Goal: Task Accomplishment & Management: Use online tool/utility

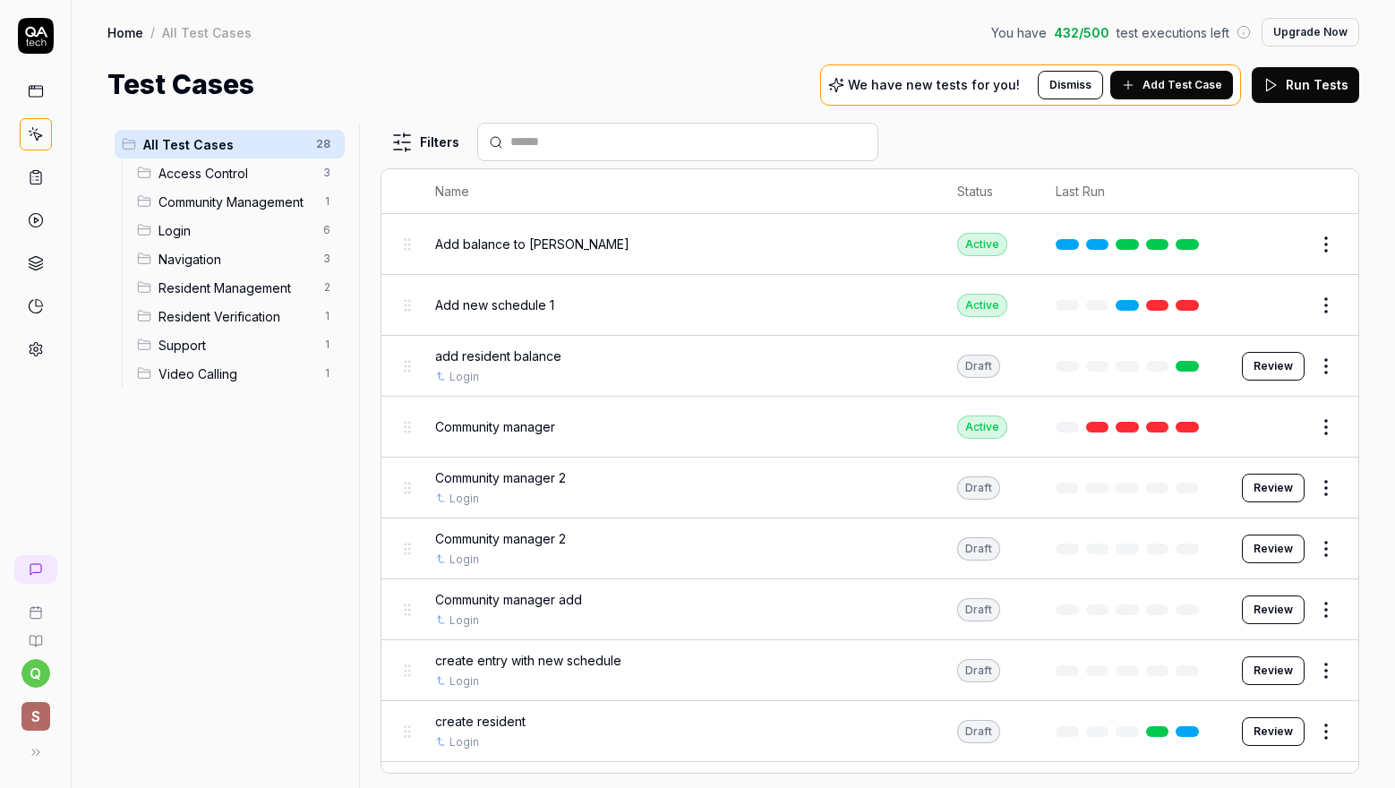
click at [815, 237] on div "Add balance to [PERSON_NAME]" at bounding box center [678, 244] width 486 height 19
click at [515, 242] on span "Add balance to [PERSON_NAME]" at bounding box center [532, 244] width 194 height 19
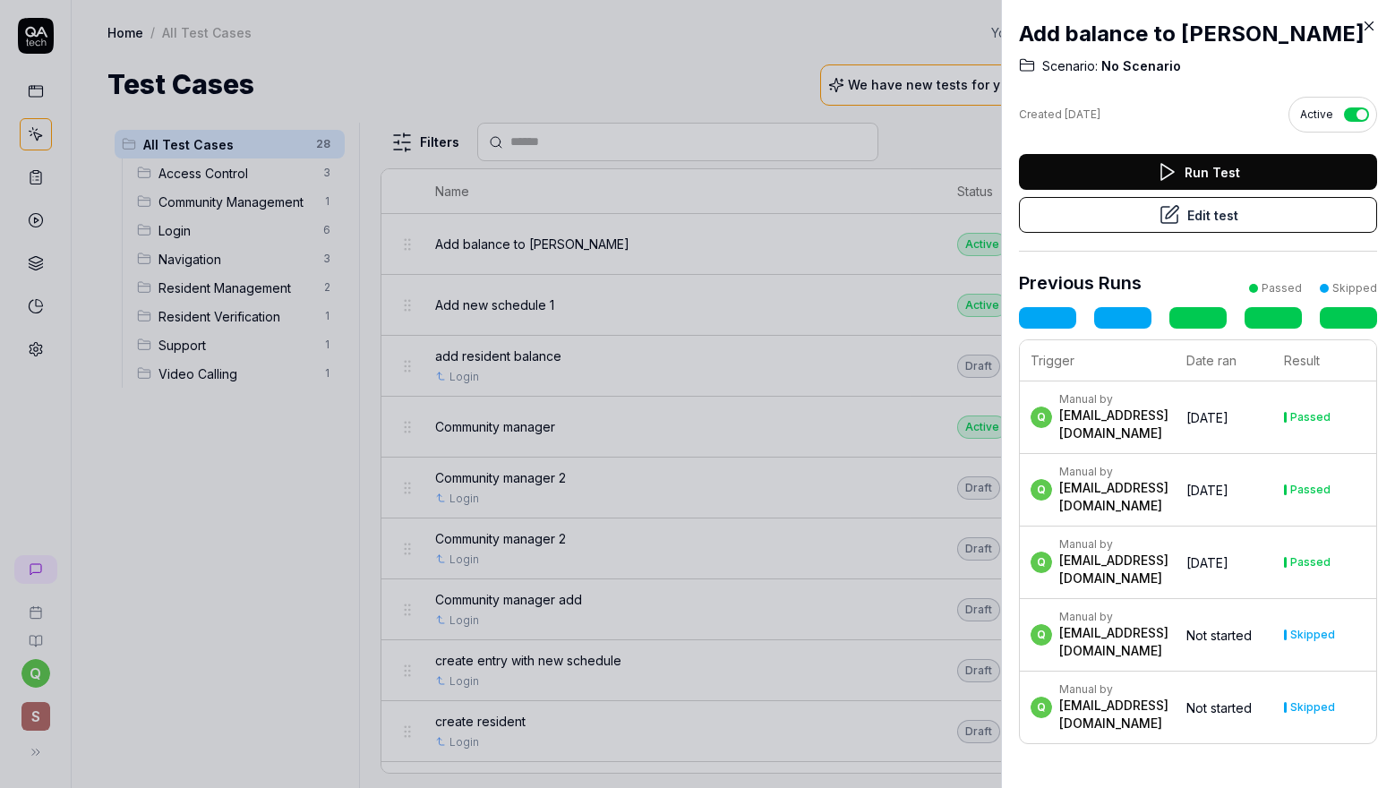
click at [1370, 24] on icon at bounding box center [1369, 26] width 16 height 16
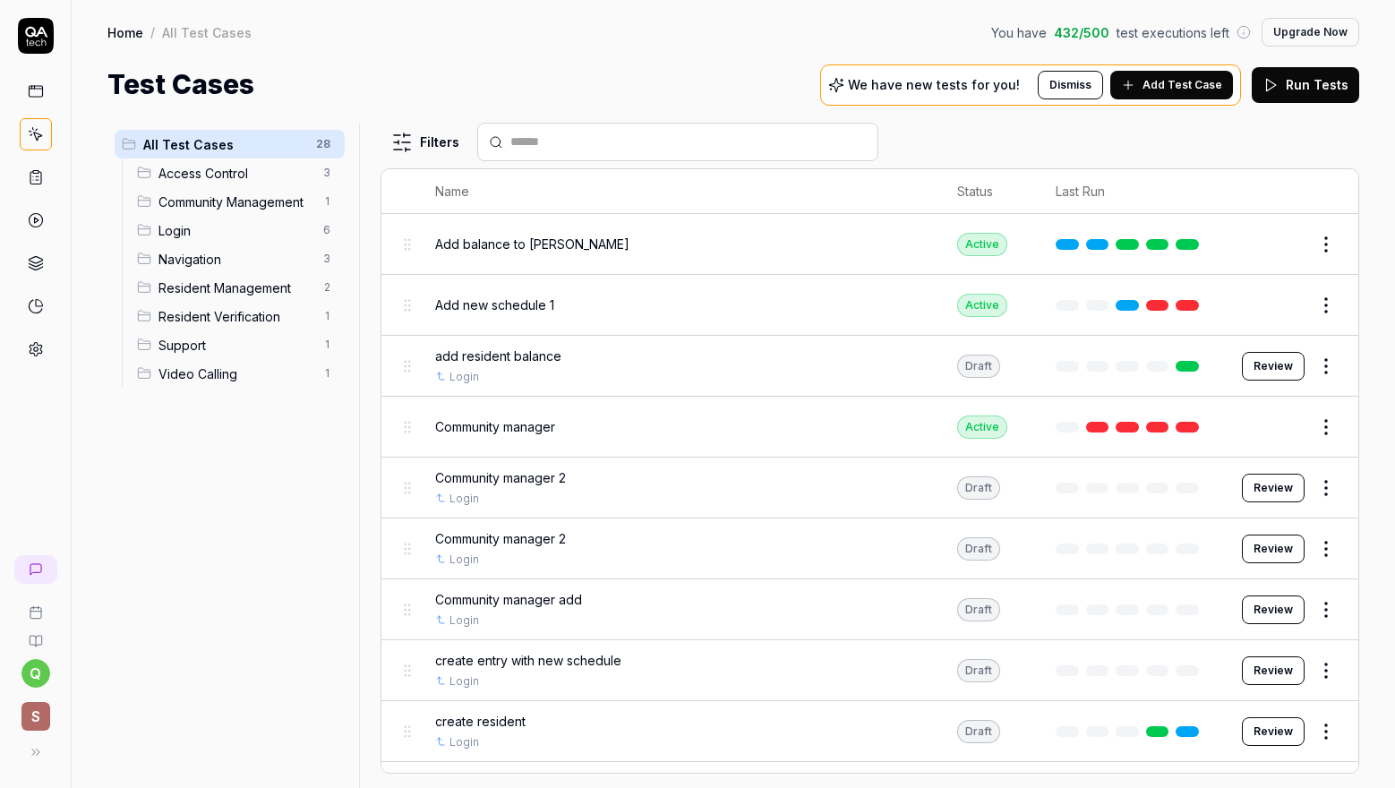
click at [1263, 359] on button "Review" at bounding box center [1273, 366] width 63 height 29
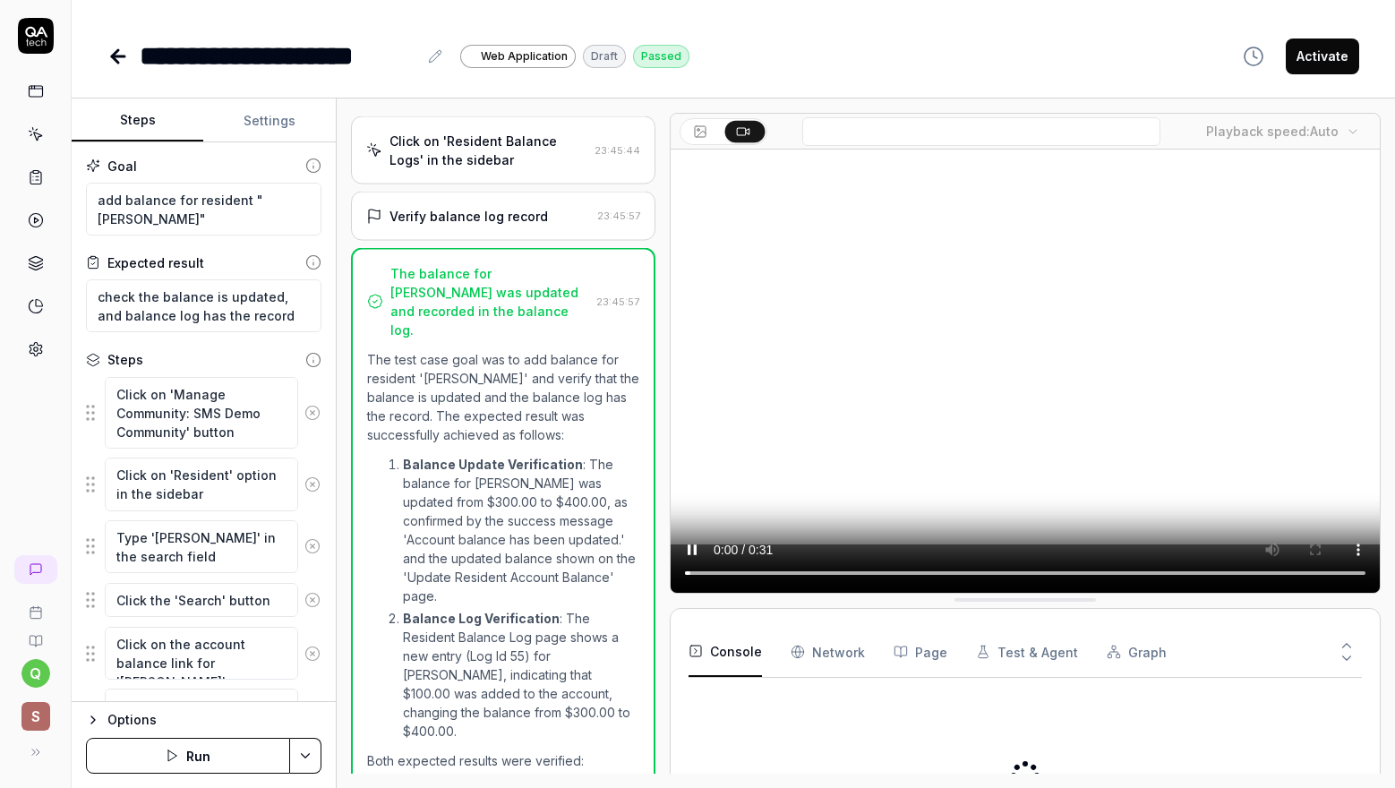
scroll to position [623, 0]
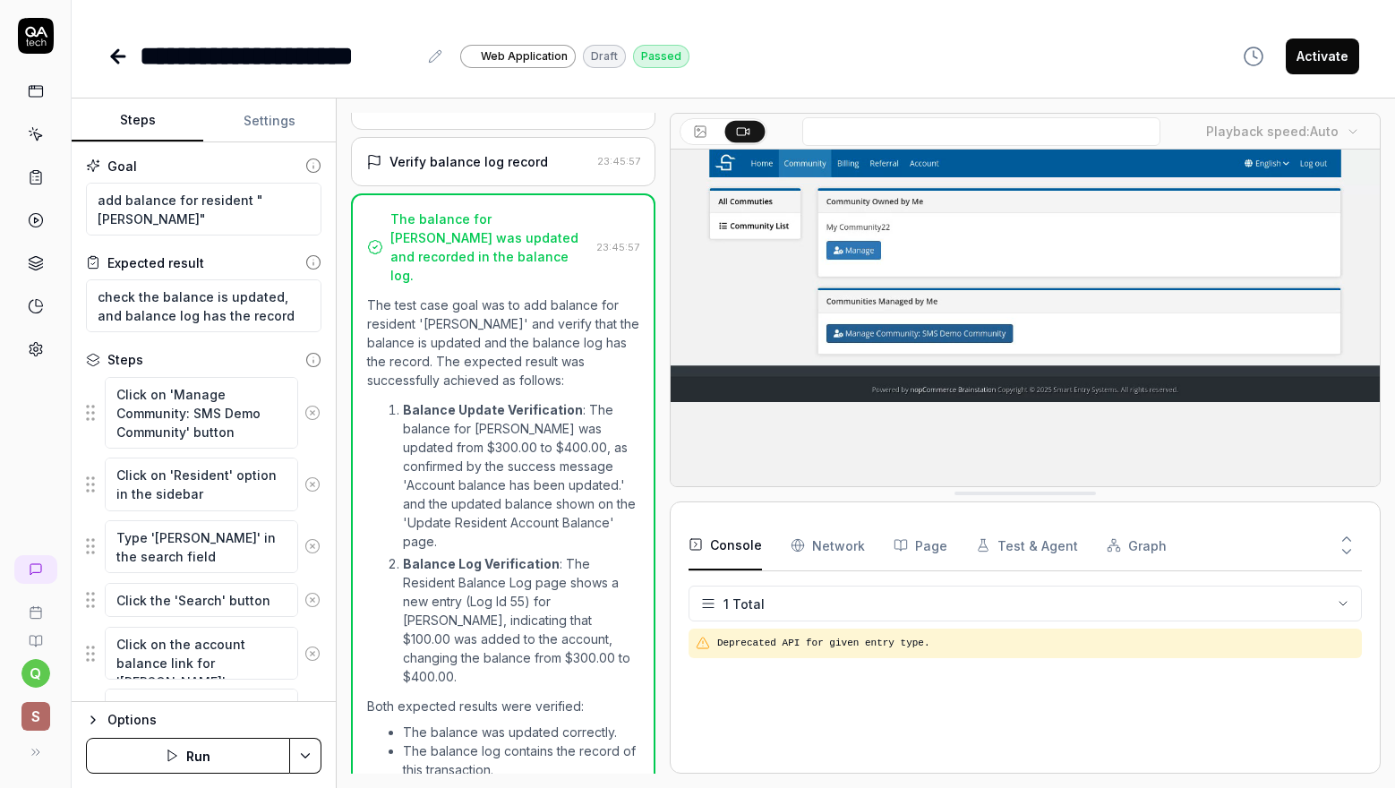
drag, startPoint x: 1014, startPoint y: 601, endPoint x: 1168, endPoint y: 494, distance: 187.3
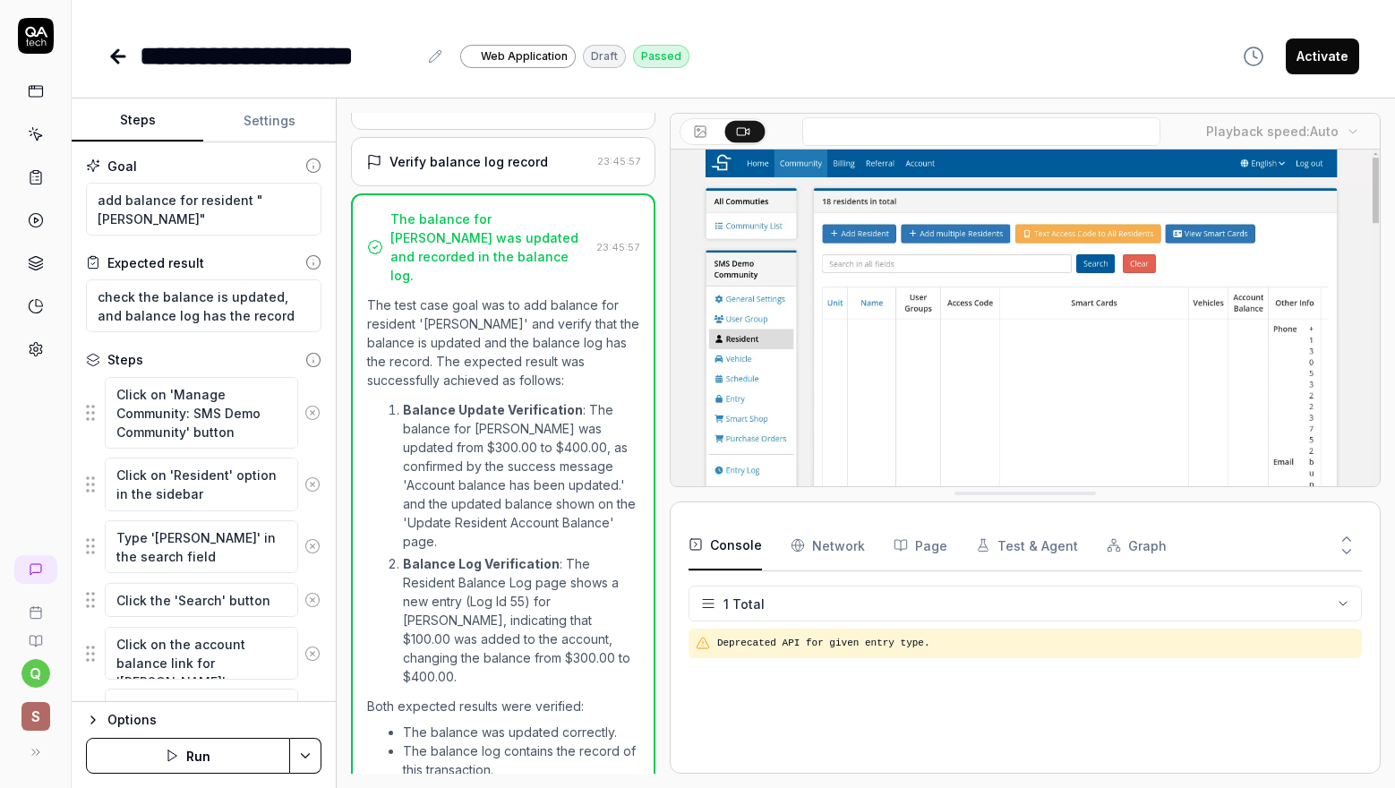
click at [690, 124] on button at bounding box center [701, 131] width 39 height 21
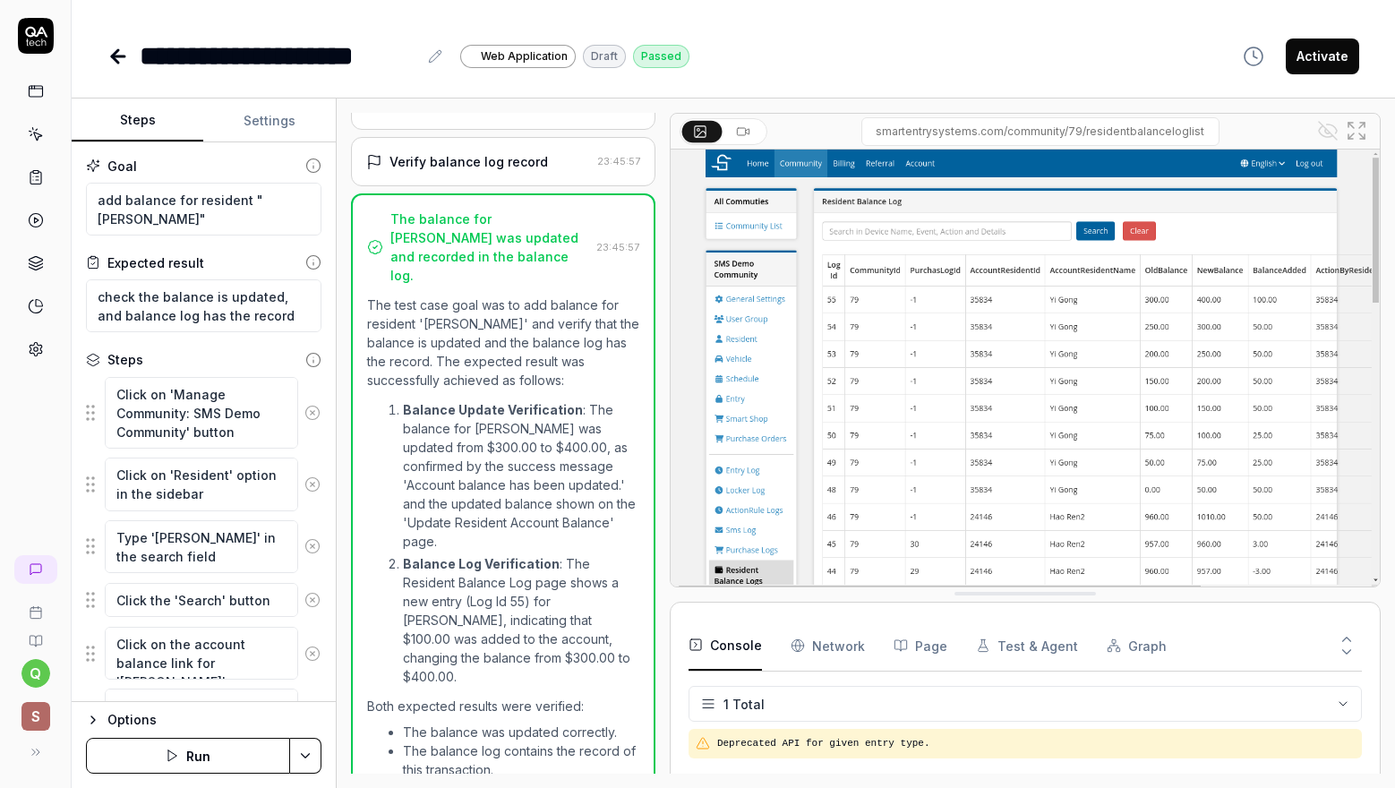
drag, startPoint x: 999, startPoint y: 495, endPoint x: 1096, endPoint y: 596, distance: 140.6
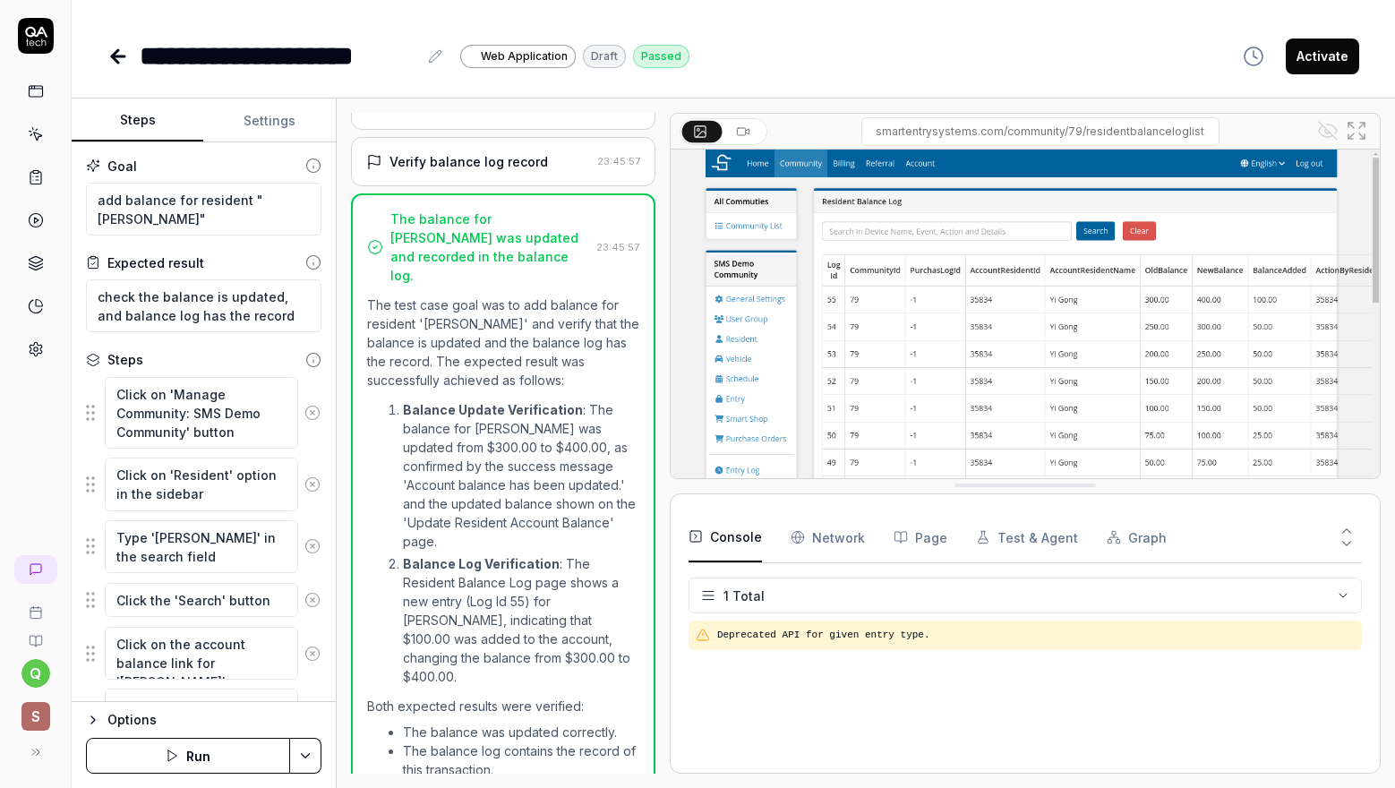
drag, startPoint x: 1096, startPoint y: 596, endPoint x: 1106, endPoint y: 485, distance: 111.5
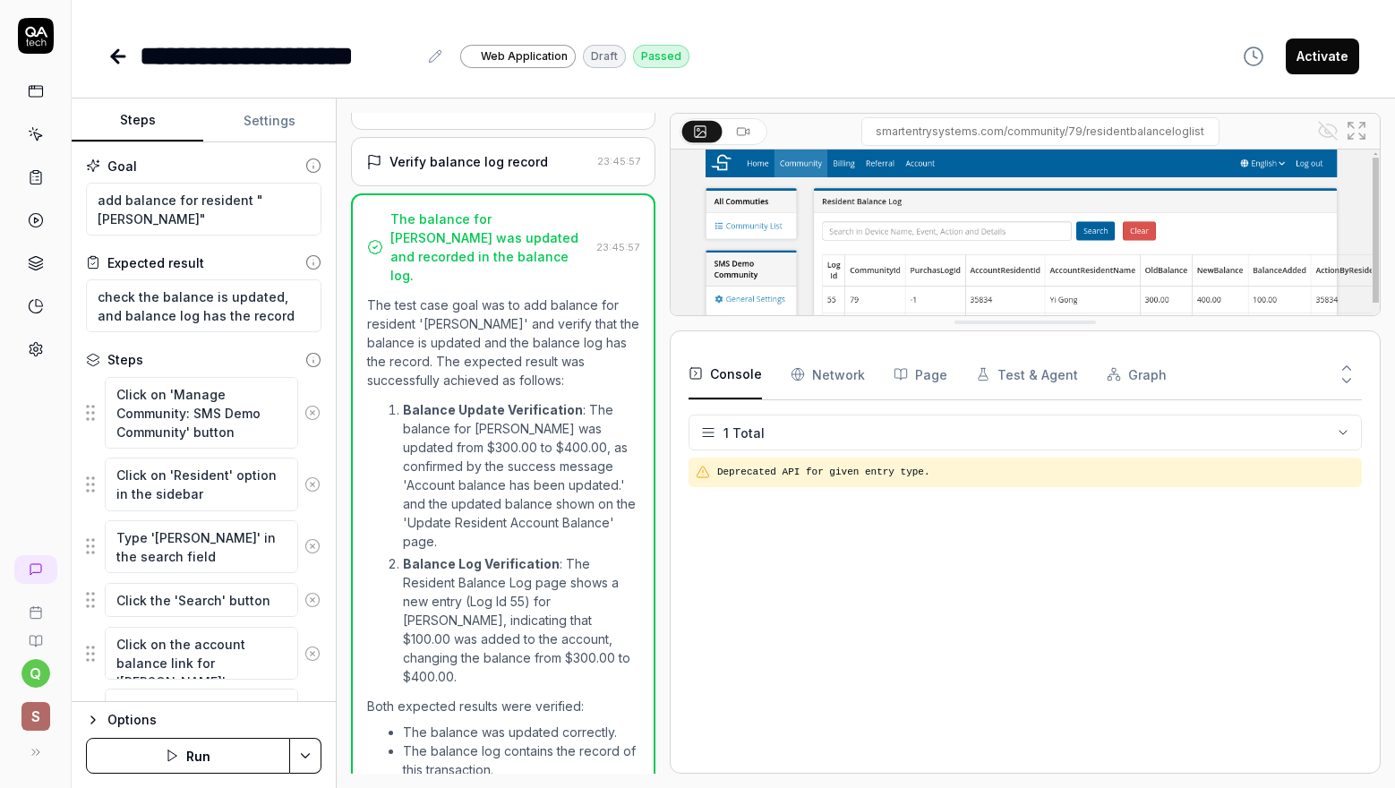
drag, startPoint x: 1006, startPoint y: 485, endPoint x: 1008, endPoint y: 323, distance: 161.2
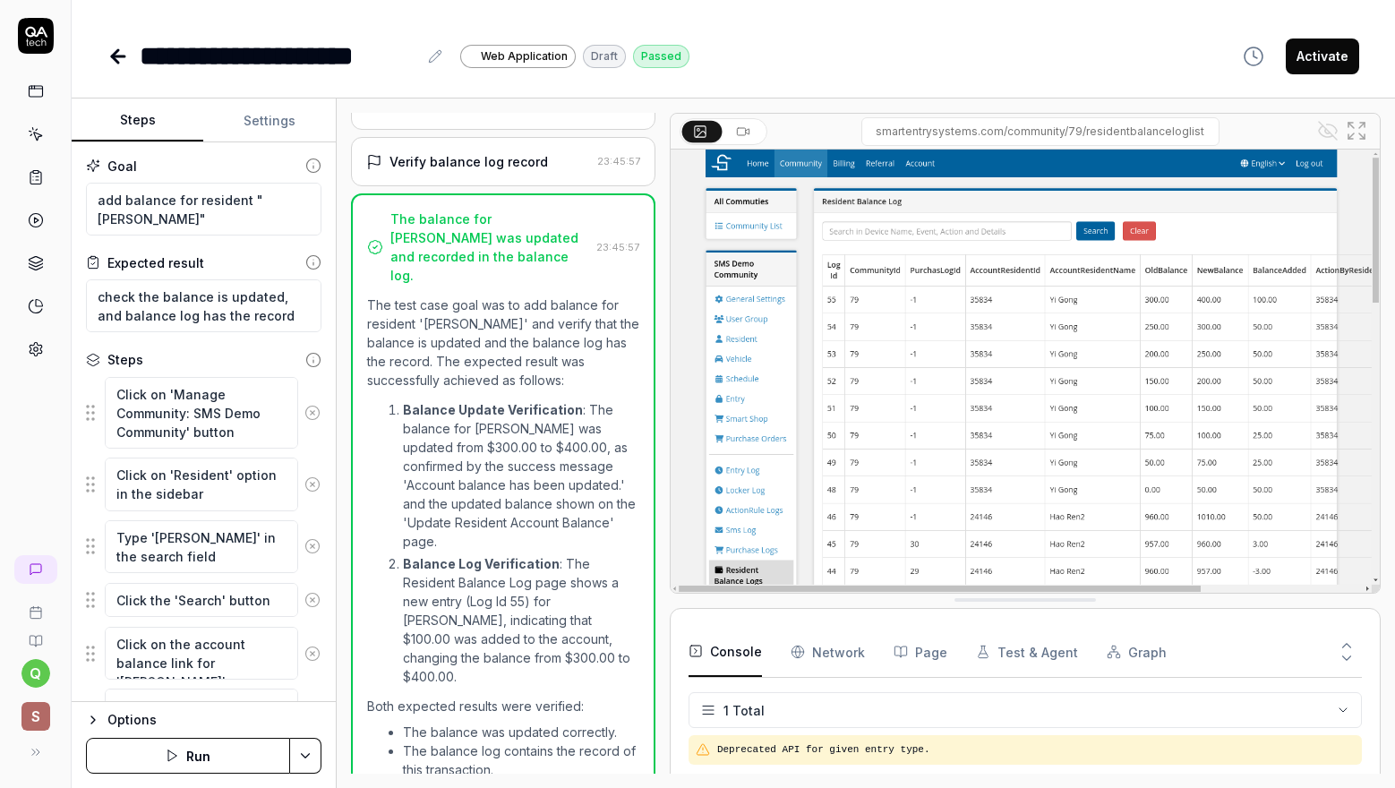
drag, startPoint x: 1021, startPoint y: 323, endPoint x: 1021, endPoint y: 630, distance: 307.2
click at [1022, 344] on img at bounding box center [1025, 371] width 709 height 443
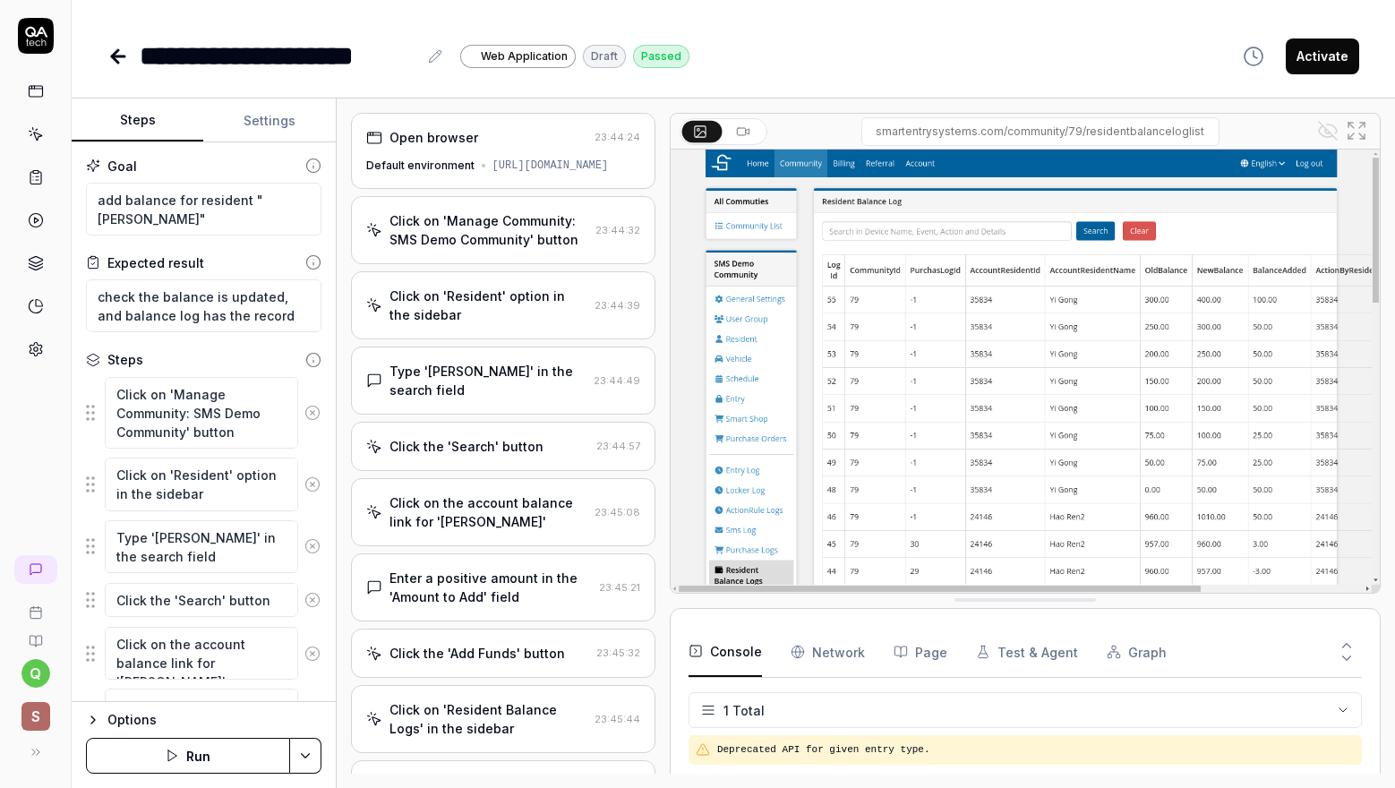
click at [536, 249] on div "Click on 'Manage Community: SMS Demo Community' button" at bounding box center [489, 230] width 199 height 38
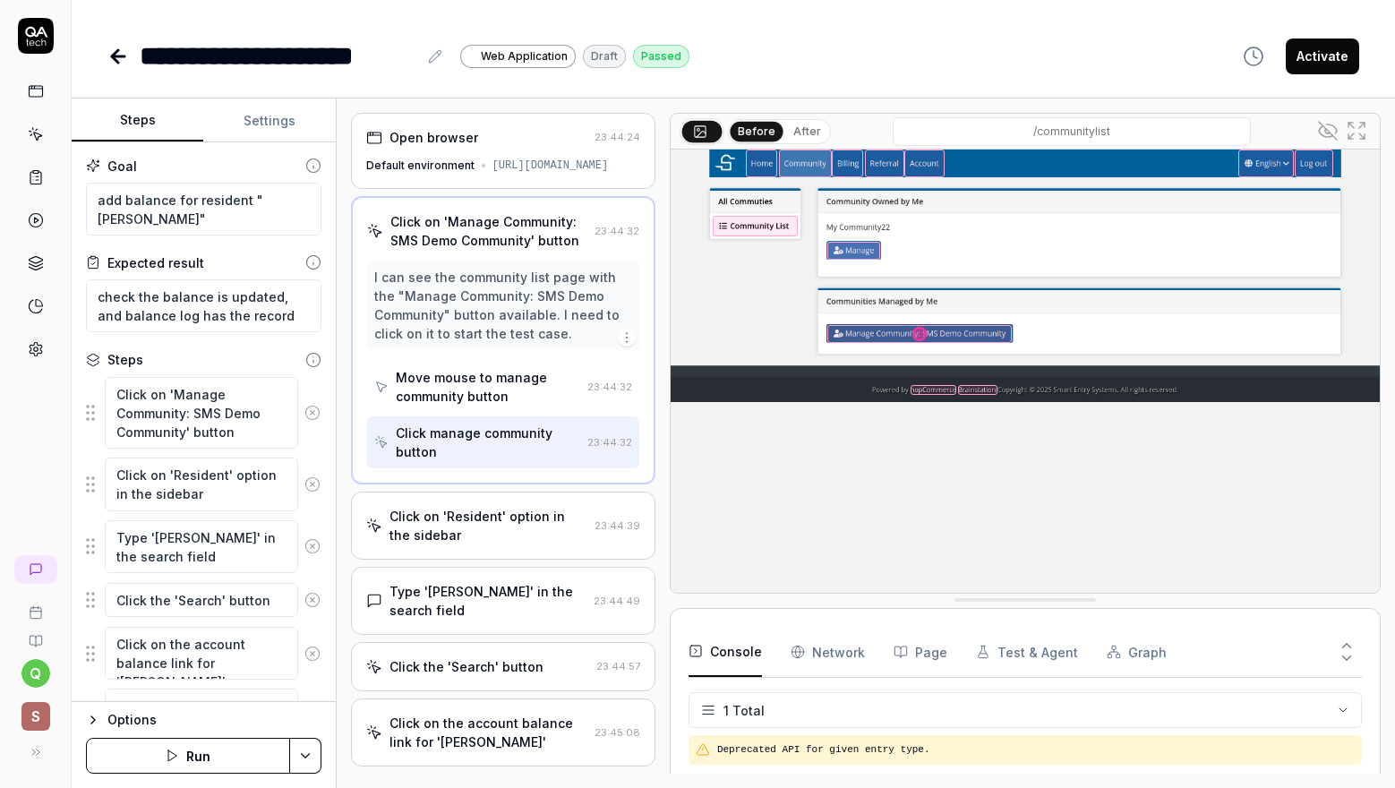
click at [1139, 350] on img at bounding box center [1025, 371] width 709 height 443
click at [571, 545] on div "Click on 'Resident' option in the sidebar" at bounding box center [489, 526] width 198 height 38
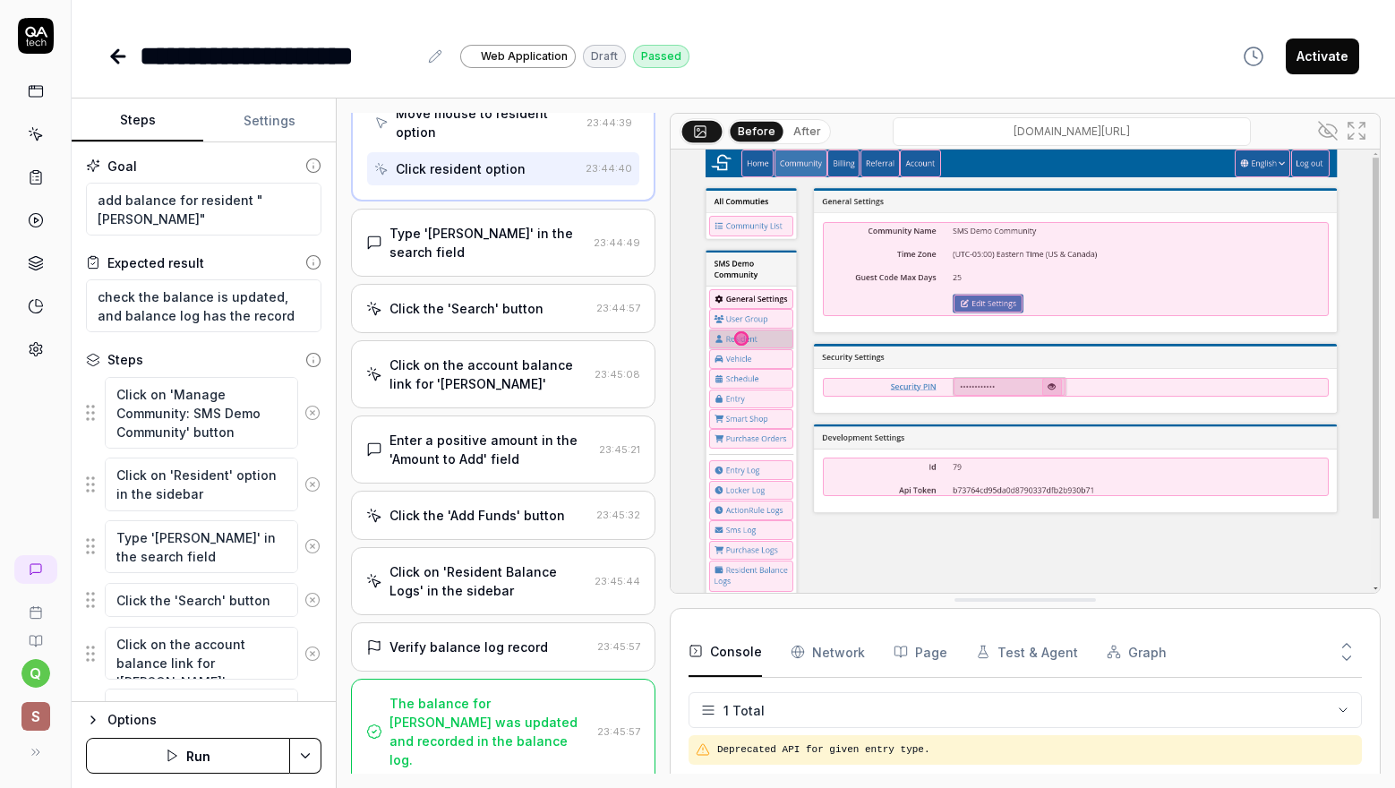
click at [545, 262] on div "Type '[PERSON_NAME]' in the search field" at bounding box center [488, 243] width 197 height 38
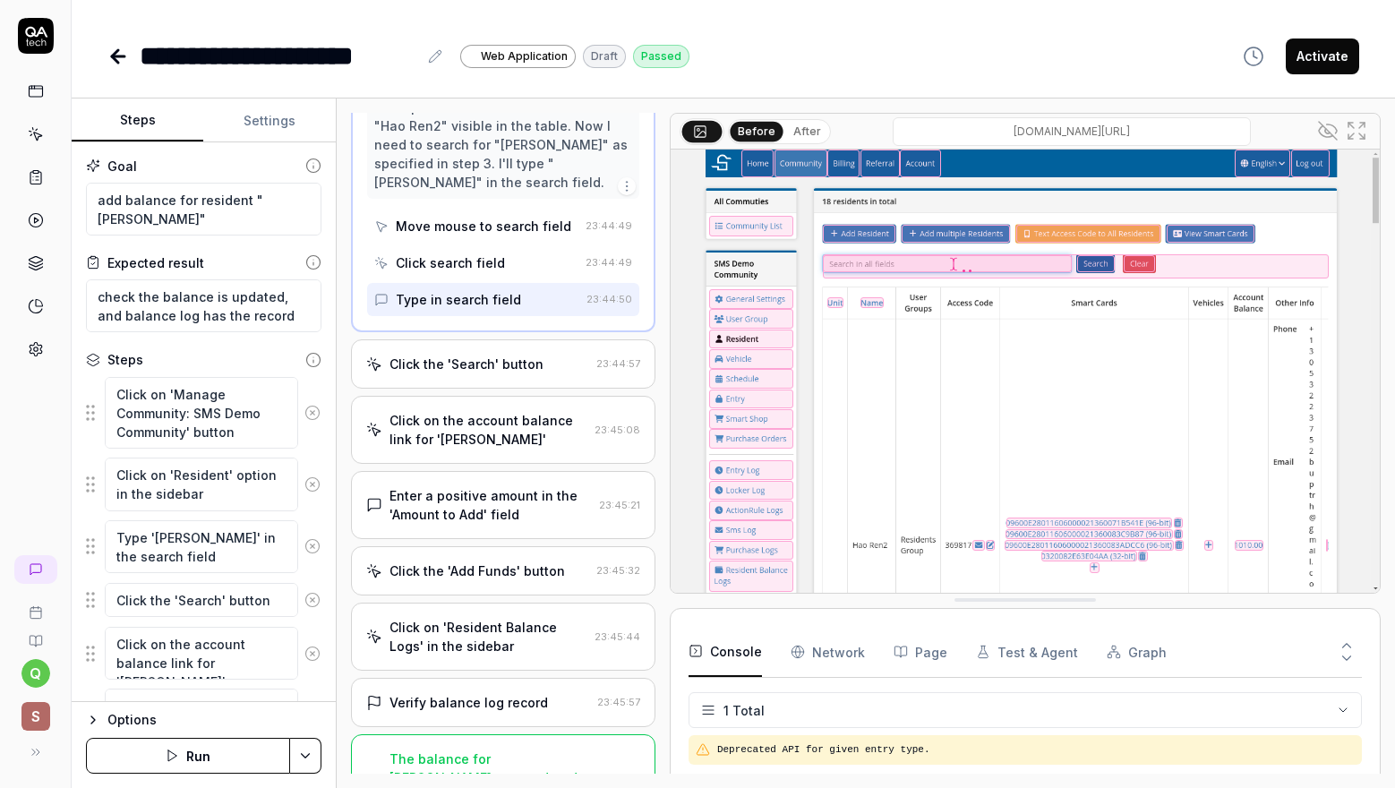
click at [543, 373] on div "Click the 'Search' button" at bounding box center [477, 364] width 223 height 19
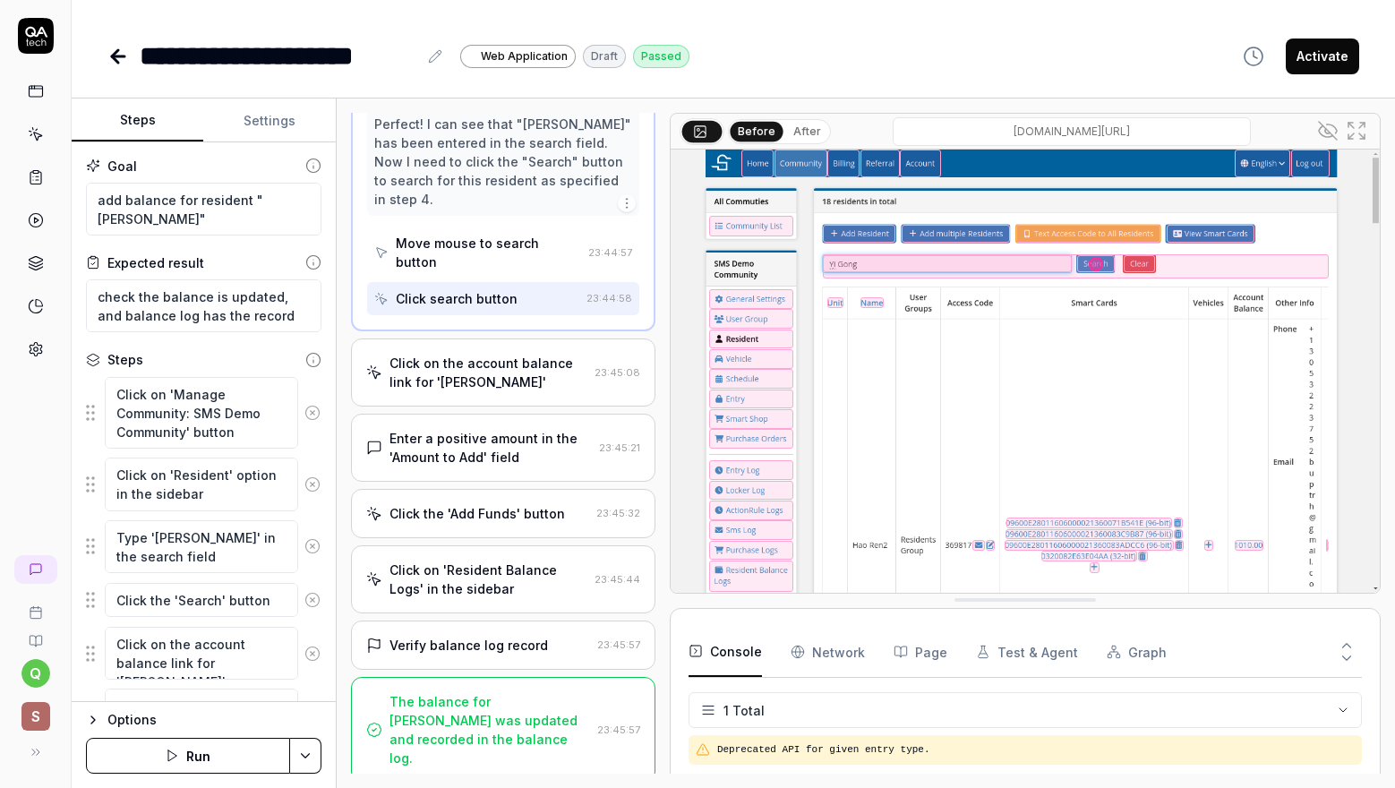
click at [549, 380] on div "Click on the account balance link for '[PERSON_NAME]'" at bounding box center [489, 373] width 198 height 38
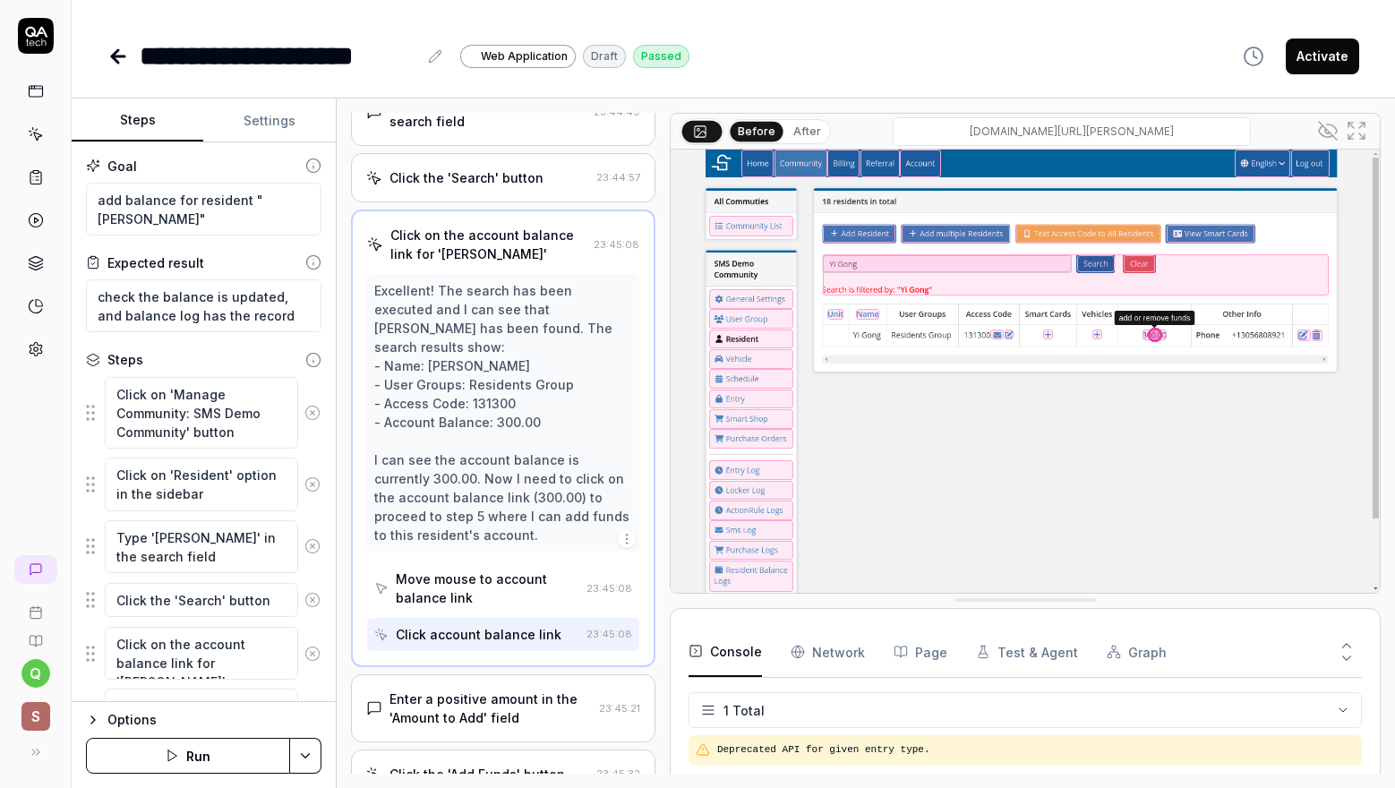
scroll to position [510, 0]
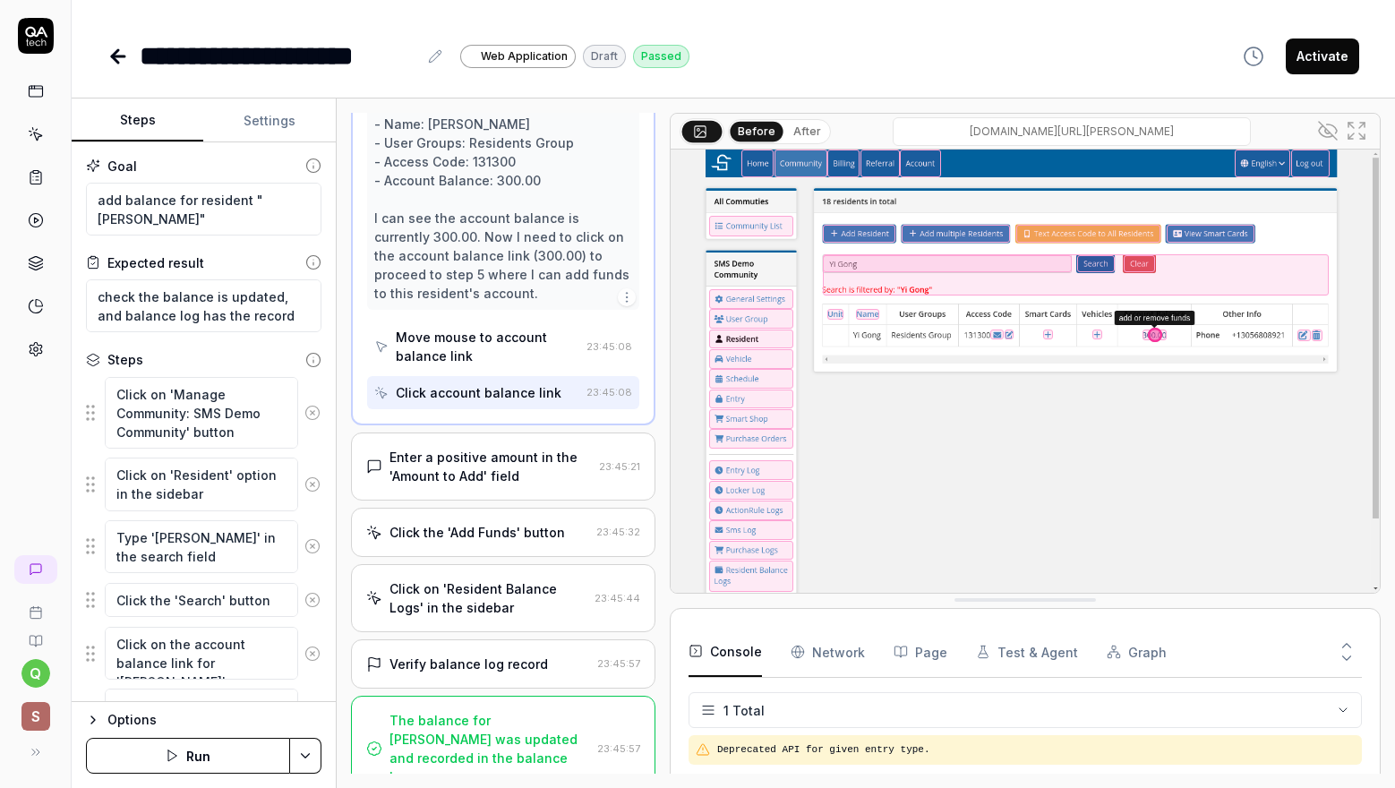
click at [560, 448] on div "Enter a positive amount in the 'Amount to Add' field" at bounding box center [491, 467] width 202 height 38
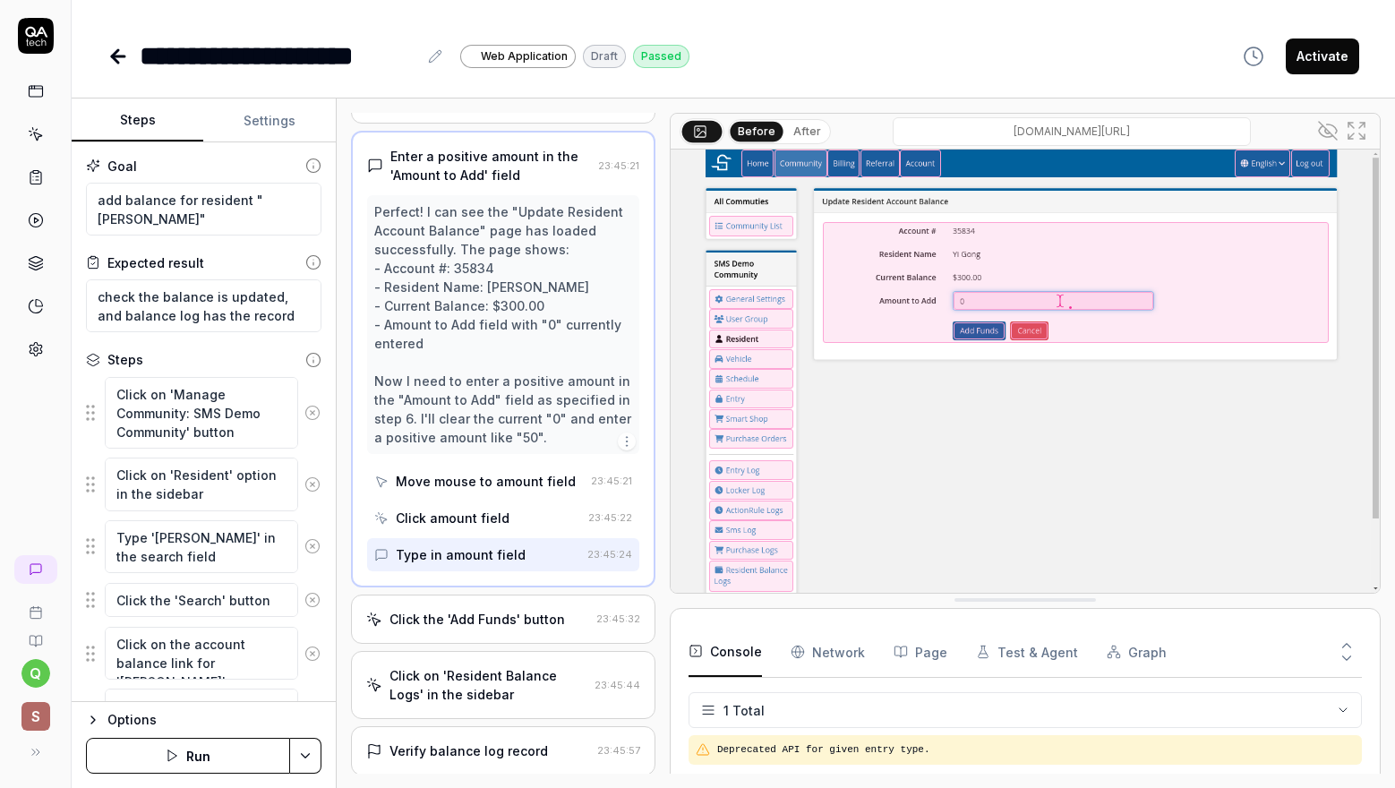
scroll to position [528, 0]
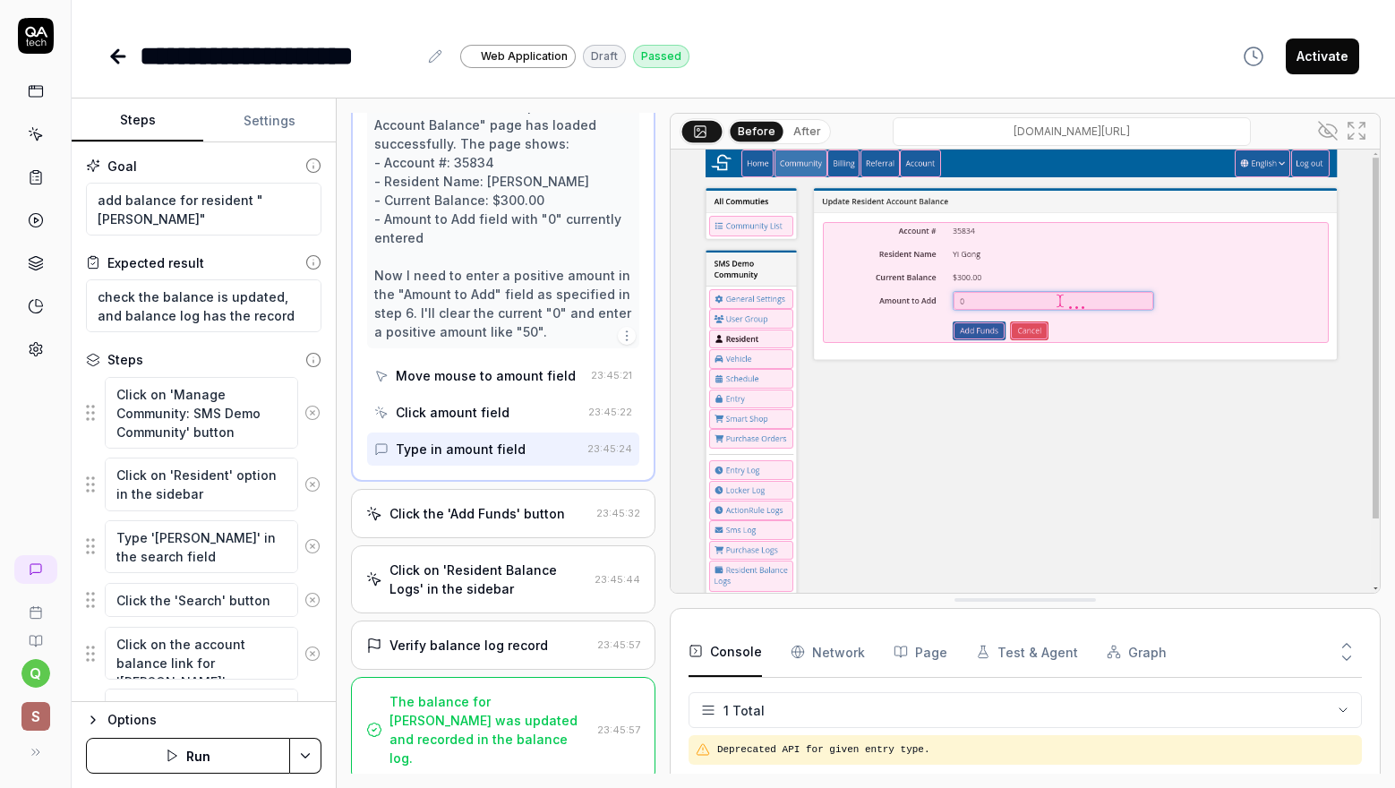
click at [552, 523] on div "Click the 'Add Funds' button" at bounding box center [478, 513] width 176 height 19
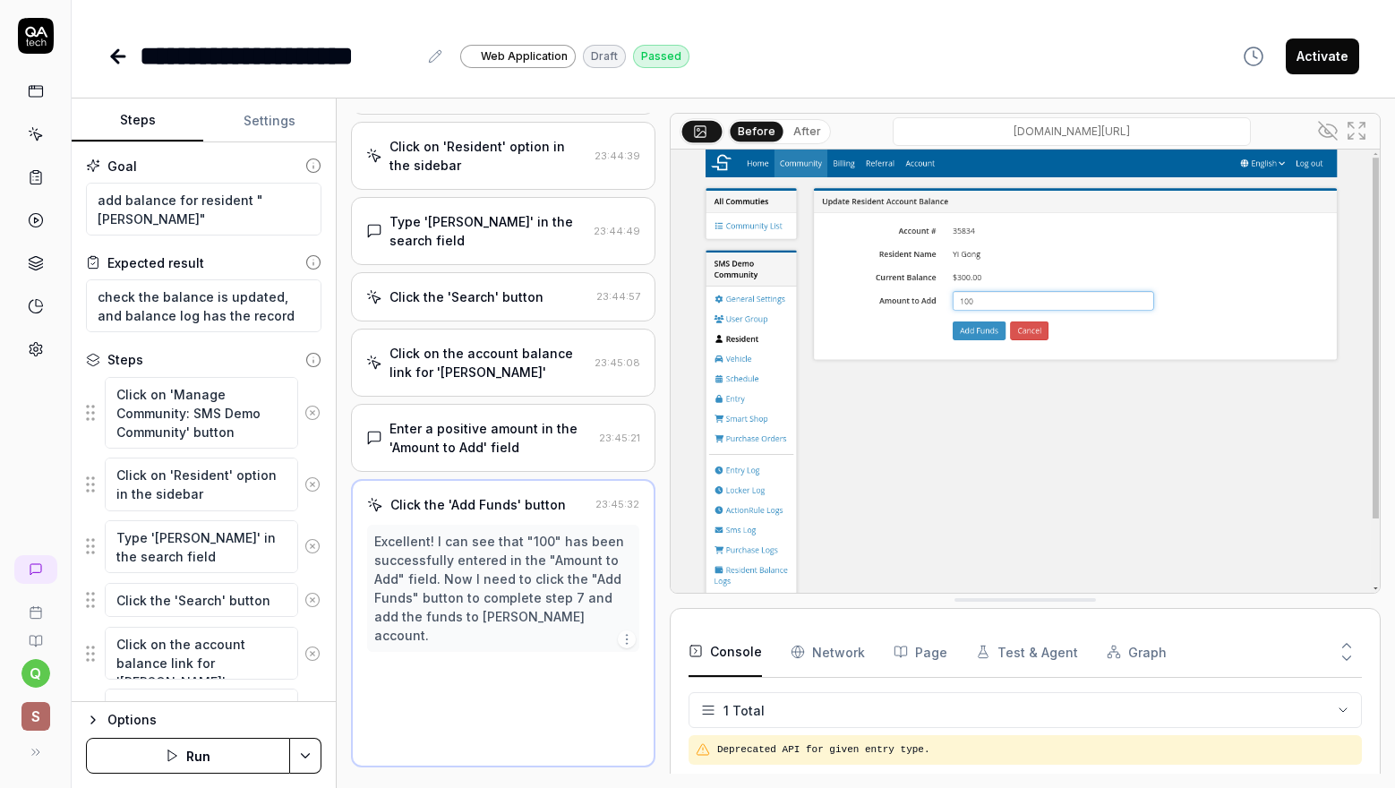
scroll to position [136, 0]
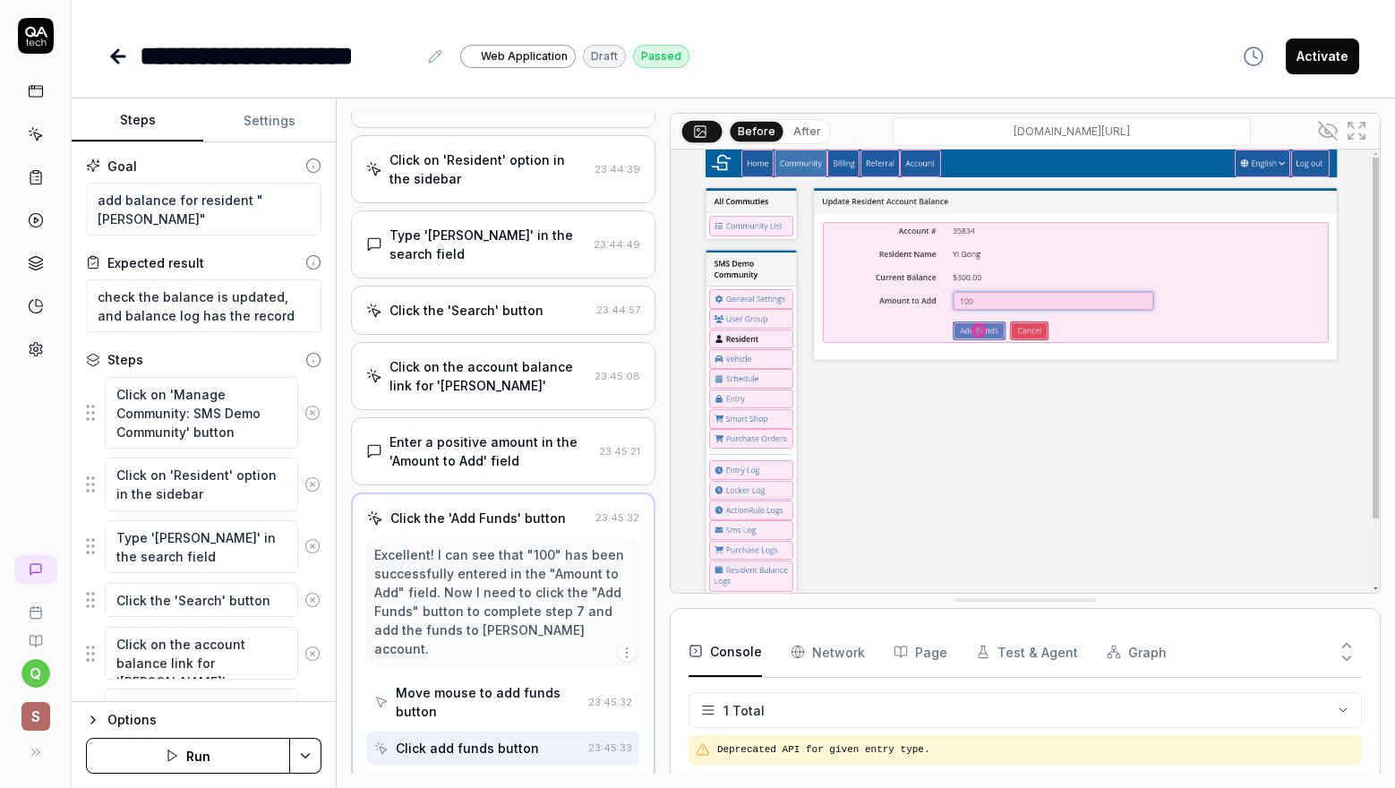
type textarea "*"
